Goal: Task Accomplishment & Management: Use online tool/utility

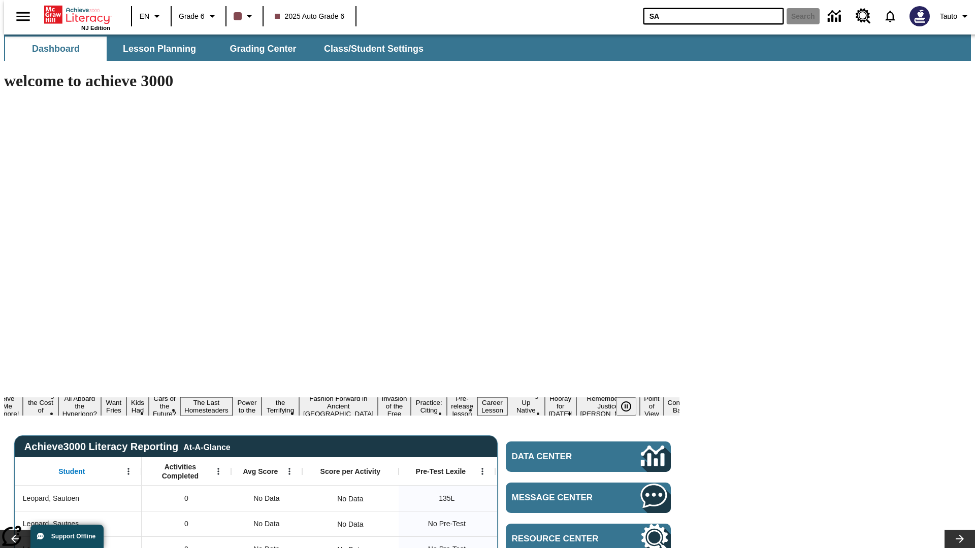
type input "SA"
click at [797, 16] on button "Search" at bounding box center [802, 16] width 33 height 16
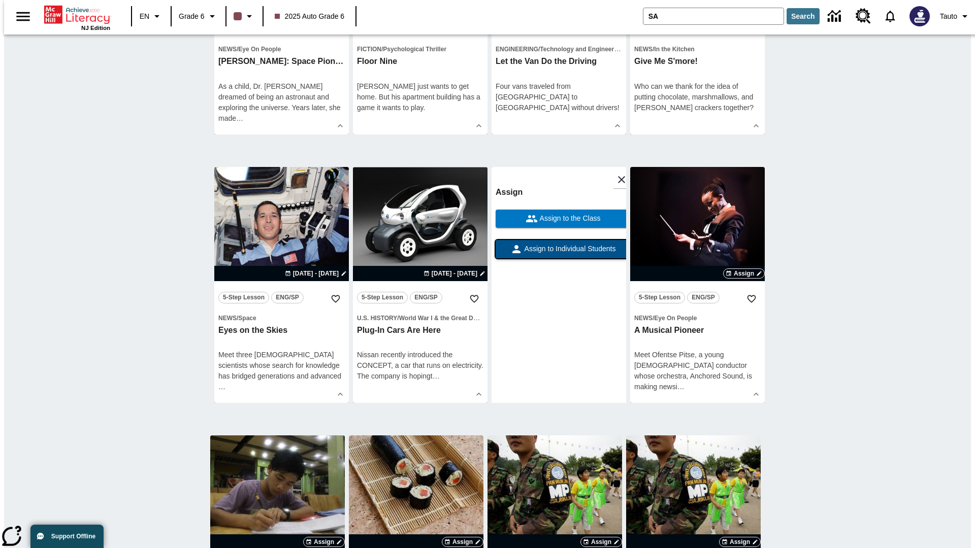
click at [558, 254] on span "Assign to Individual Students" at bounding box center [568, 249] width 93 height 11
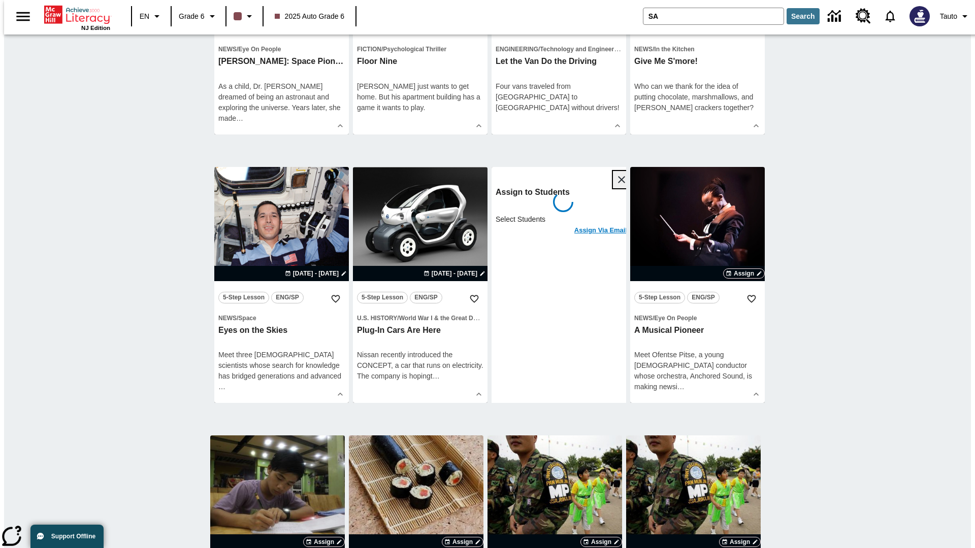
click at [618, 180] on icon "Close" at bounding box center [621, 179] width 7 height 7
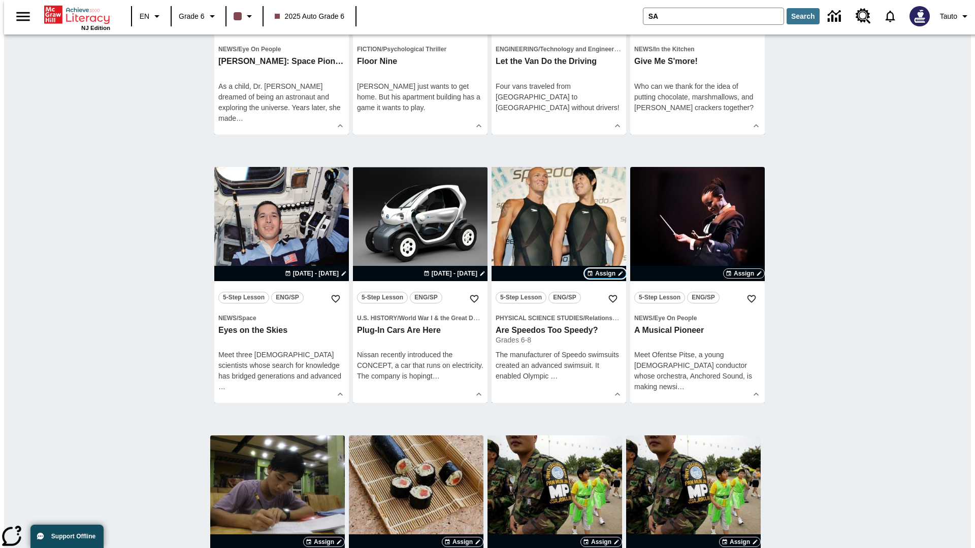
click at [605, 274] on span "Assign" at bounding box center [605, 273] width 20 height 9
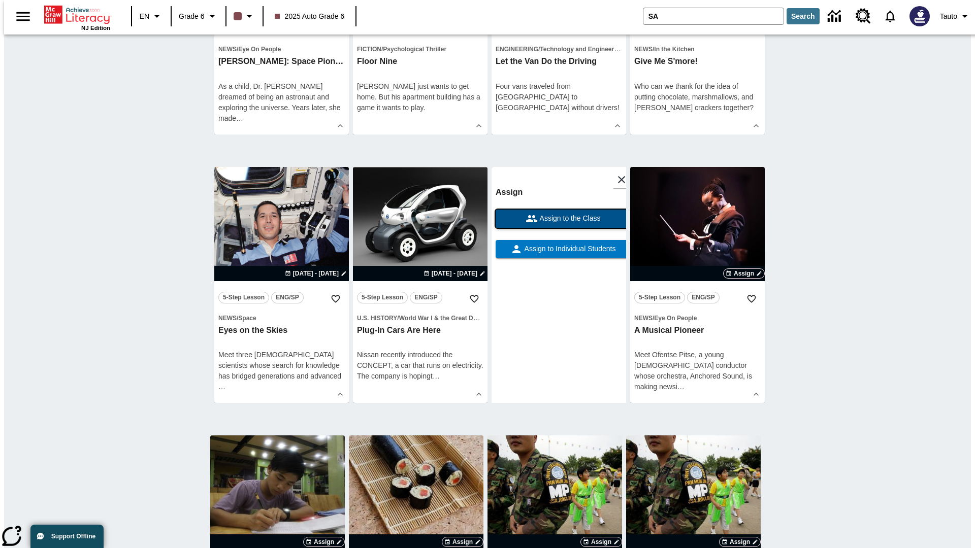
click at [558, 219] on span "Assign to the Class" at bounding box center [569, 218] width 63 height 11
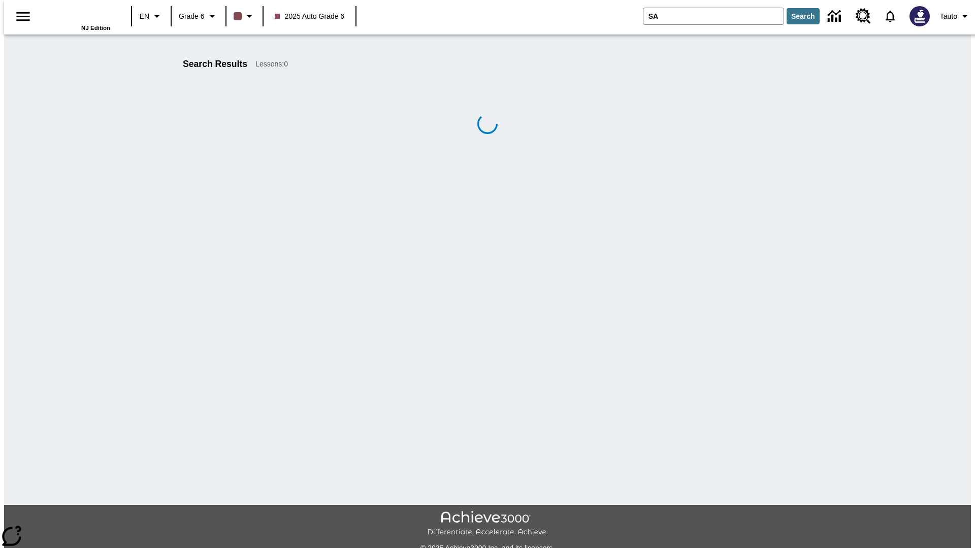
scroll to position [457, 0]
